Goal: Task Accomplishment & Management: Complete application form

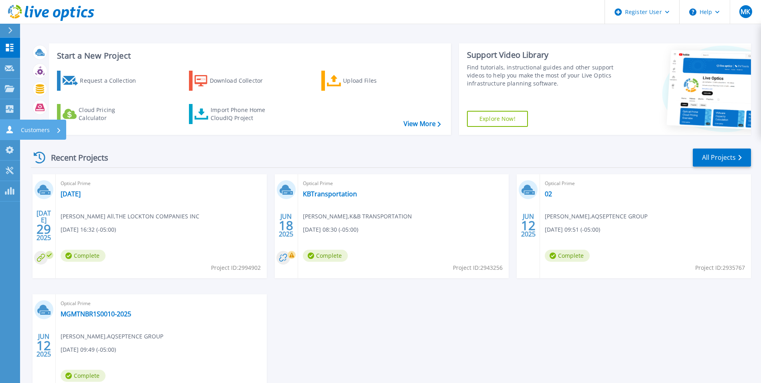
click at [13, 126] on icon at bounding box center [10, 130] width 10 height 8
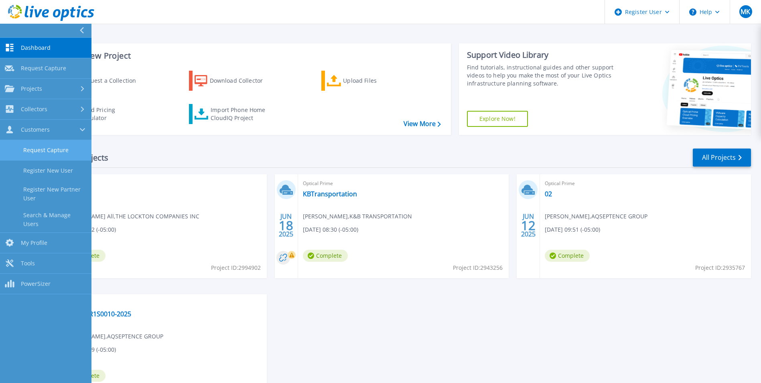
click at [42, 147] on link "Request Capture" at bounding box center [46, 150] width 92 height 20
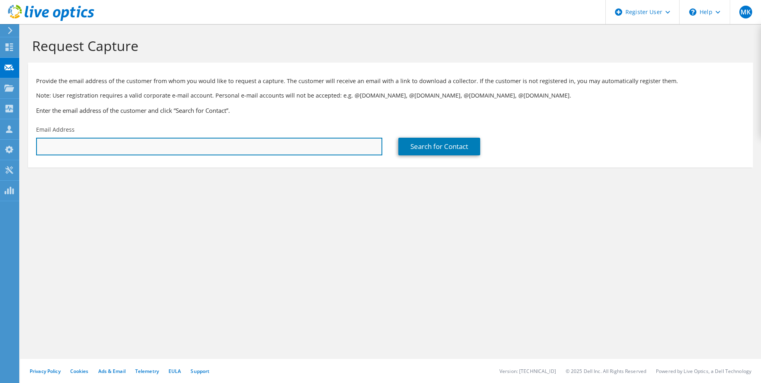
paste input "dave.secker@qualia.com"
type input "dave.secker@qualia.com"
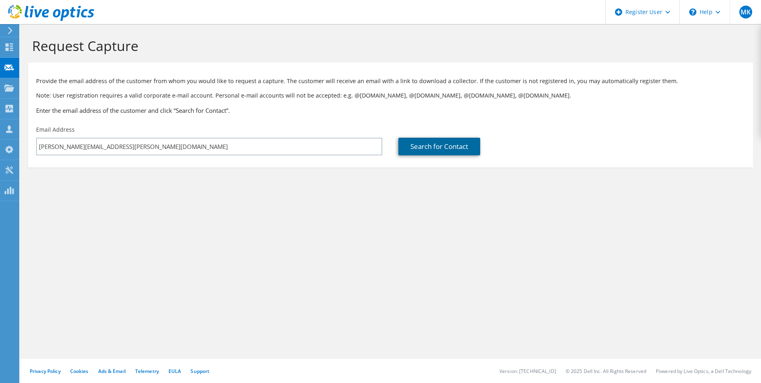
click at [411, 144] on link "Search for Contact" at bounding box center [440, 147] width 82 height 18
type input "Adeptive Software Corporation"
type input "Dave"
type input "Secker"
type input "United States"
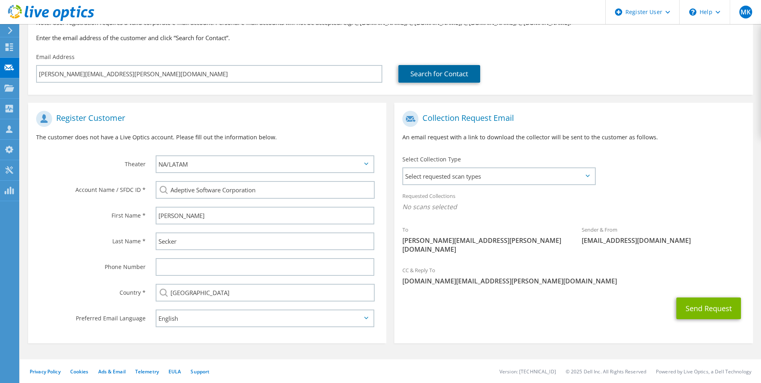
scroll to position [73, 0]
click at [495, 182] on span "Select requested scan types" at bounding box center [498, 176] width 191 height 16
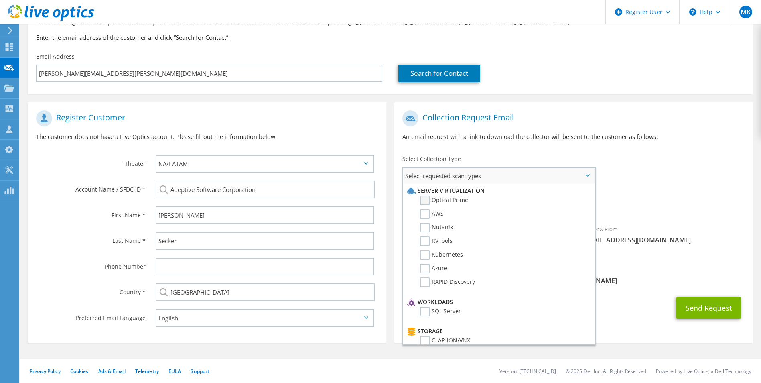
click at [446, 201] on label "Optical Prime" at bounding box center [444, 200] width 48 height 10
click at [0, 0] on input "Optical Prime" at bounding box center [0, 0] width 0 height 0
click at [642, 189] on div "Requested Collections No scans selected Optical Prime" at bounding box center [574, 203] width 358 height 32
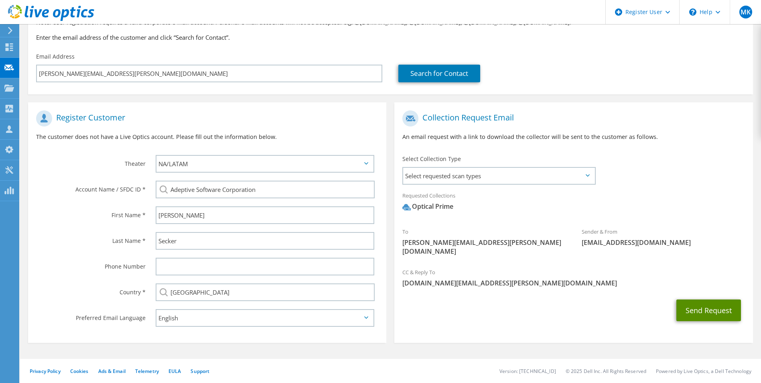
click at [704, 299] on button "Send Request" at bounding box center [709, 310] width 65 height 22
